Goal: Check status: Check status

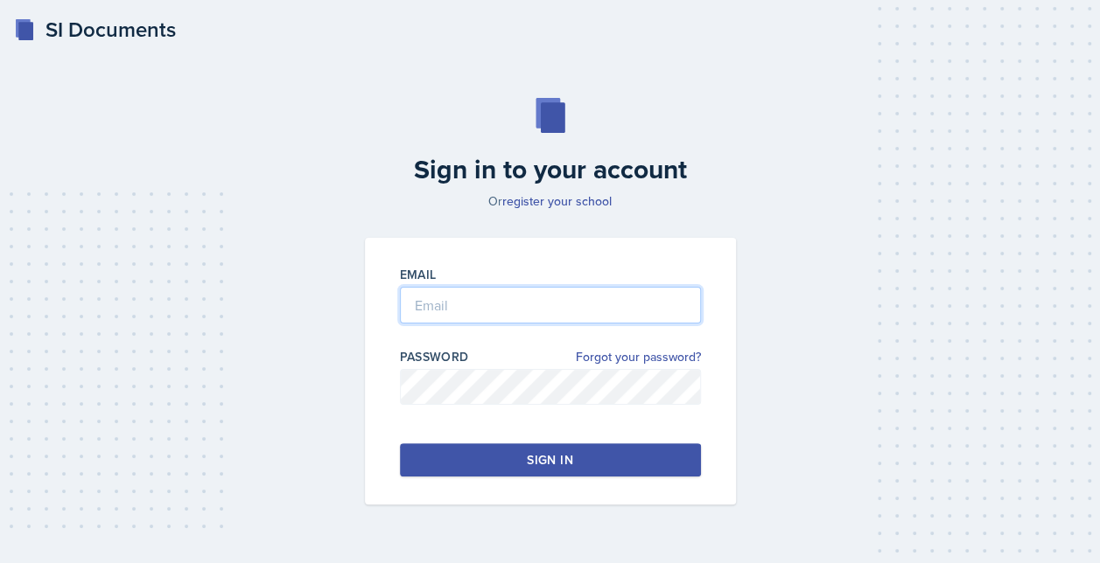
type input "[EMAIL_ADDRESS][DOMAIN_NAME]"
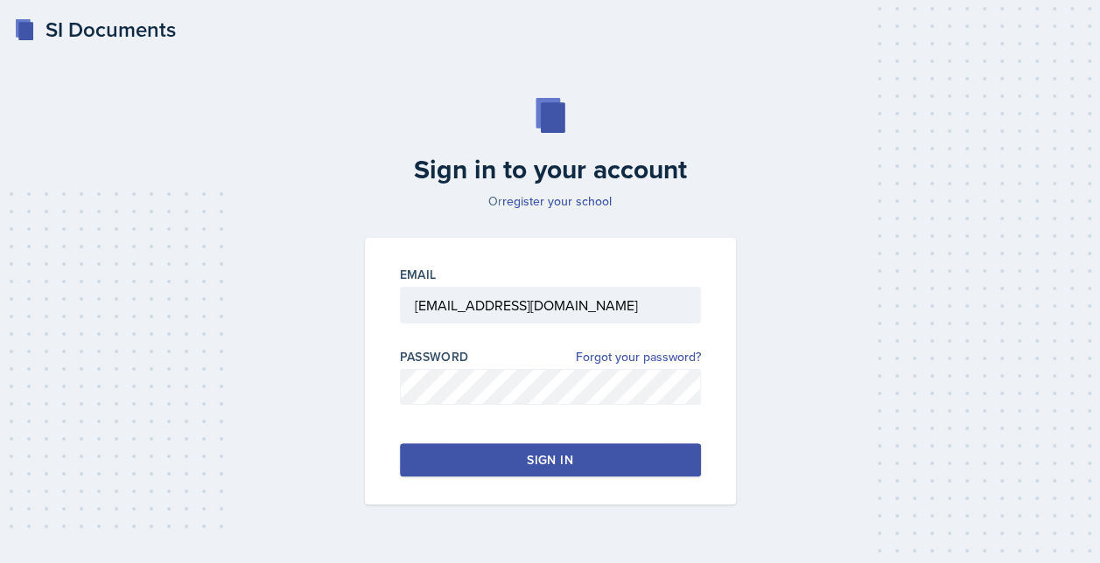
click at [520, 458] on button "Sign in" at bounding box center [550, 459] width 301 height 33
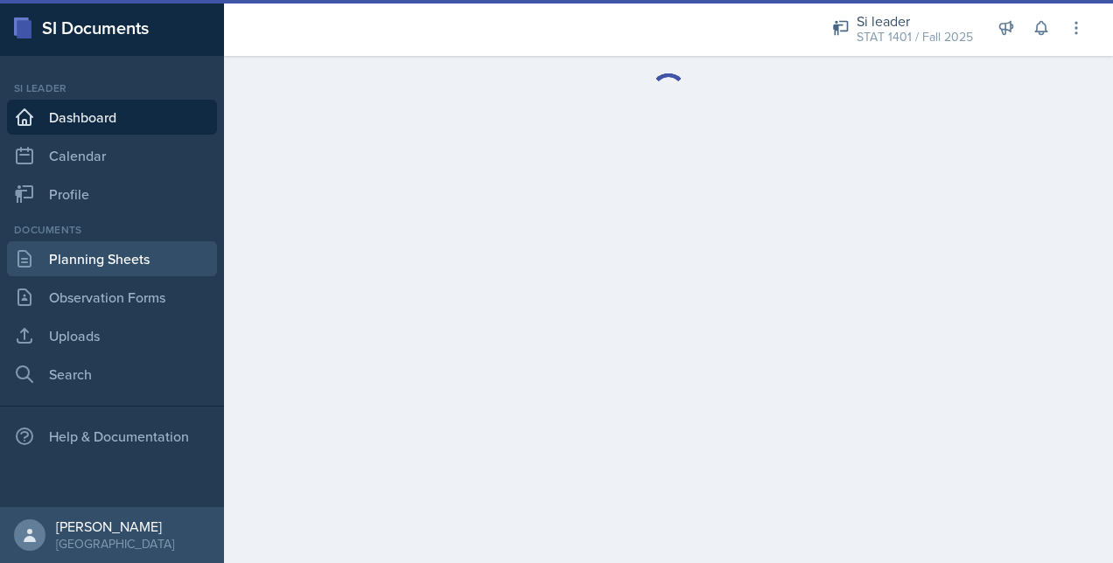
click at [86, 244] on link "Planning Sheets" at bounding box center [112, 258] width 210 height 35
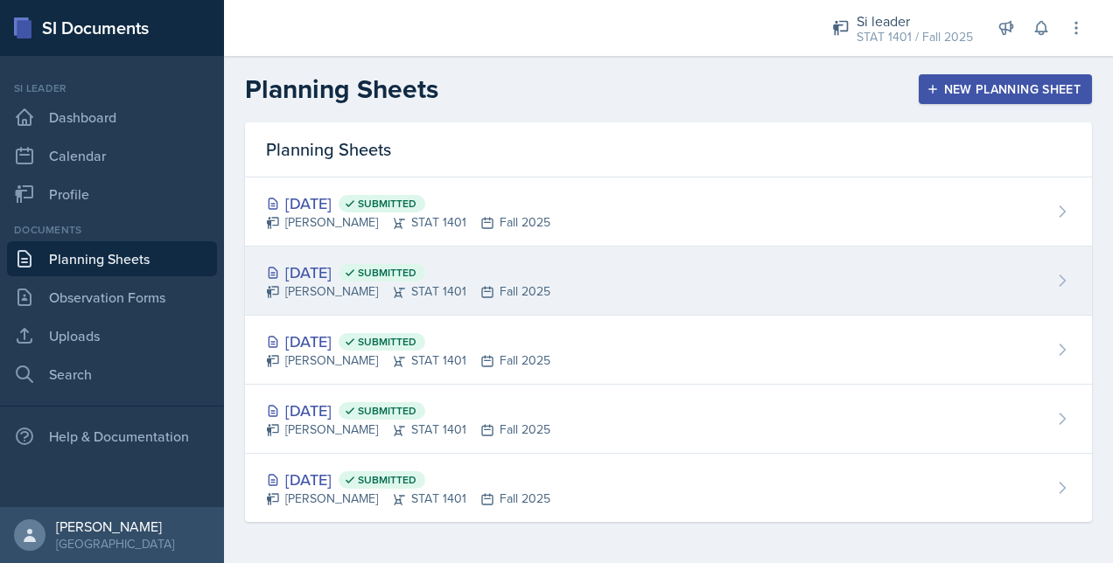
click at [583, 280] on div "[DATE] Submitted [PERSON_NAME] STAT 1401 Fall 2025" at bounding box center [668, 281] width 847 height 69
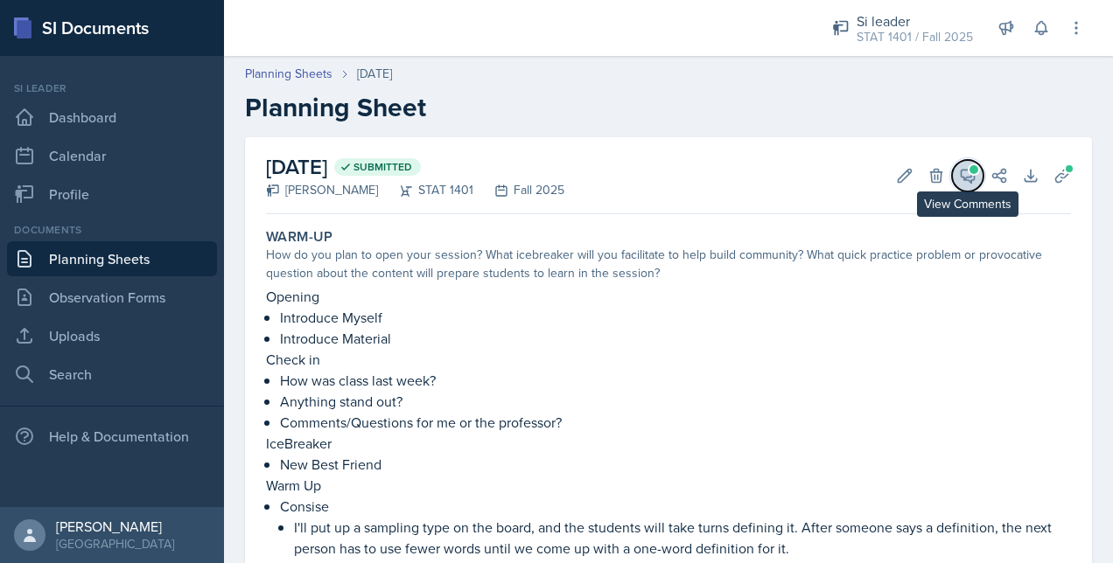
click at [961, 178] on icon at bounding box center [967, 176] width 13 height 13
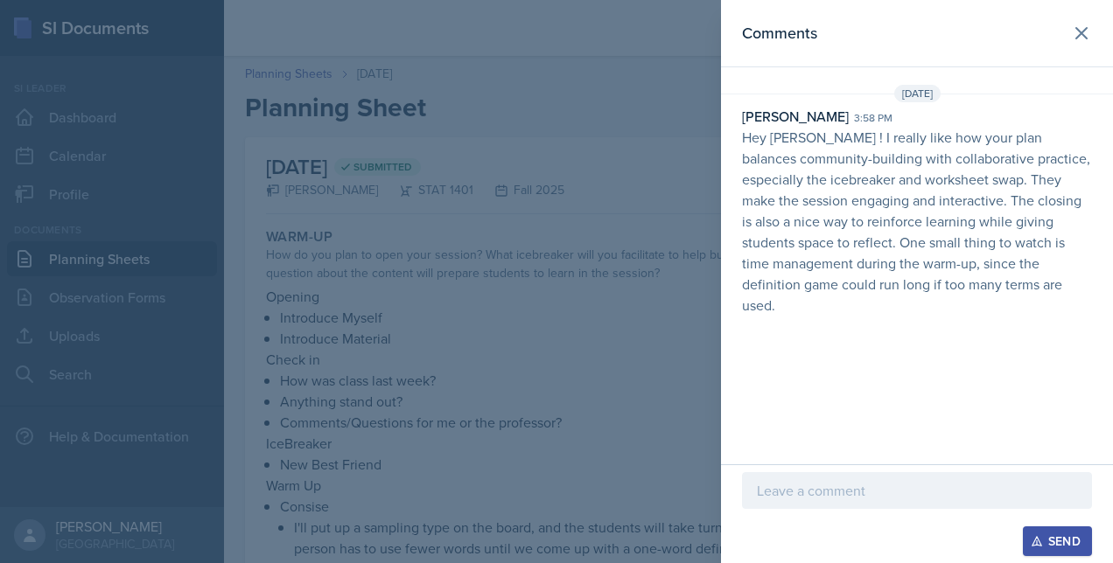
click at [532, 251] on div at bounding box center [556, 281] width 1113 height 563
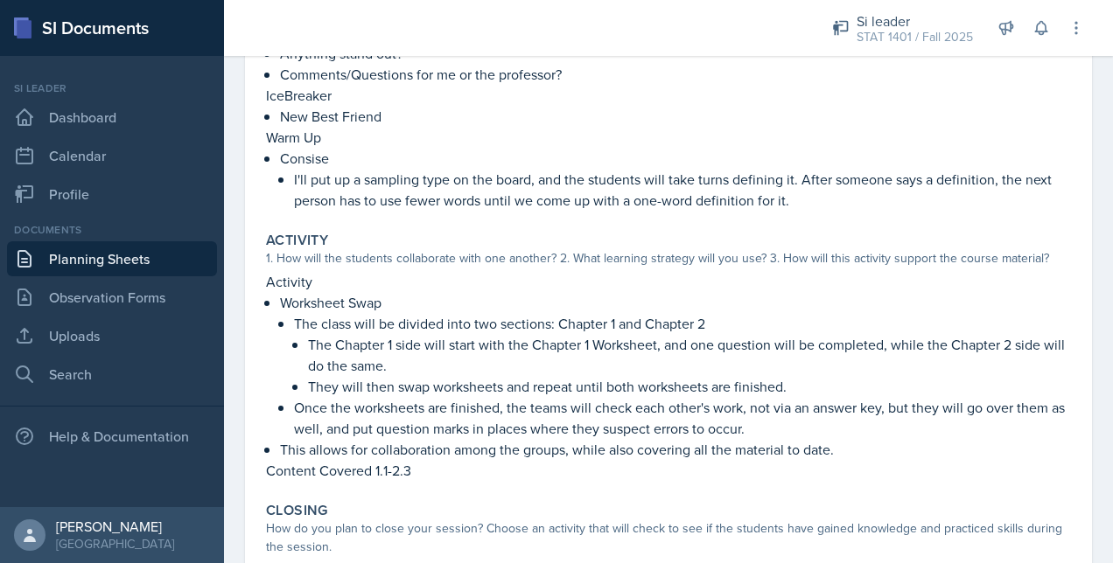
scroll to position [420, 0]
